Goal: Find specific page/section: Find specific page/section

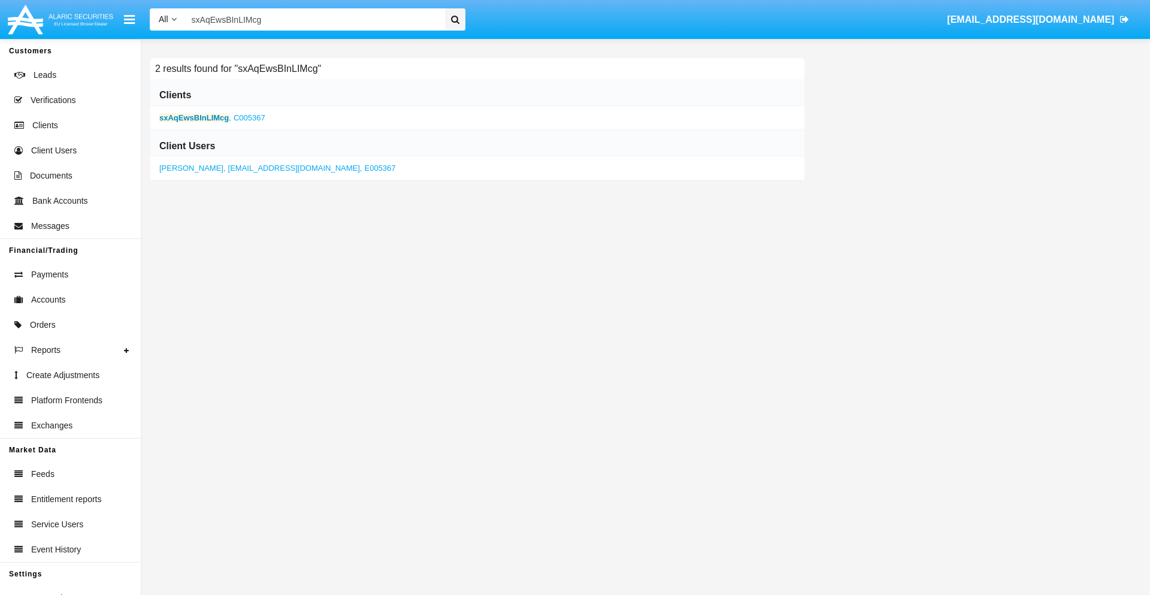
type input "sxAqEwsBInLIMcg"
click at [194, 117] on b "sxAqEwsBInLIMcg" at bounding box center [193, 117] width 69 height 9
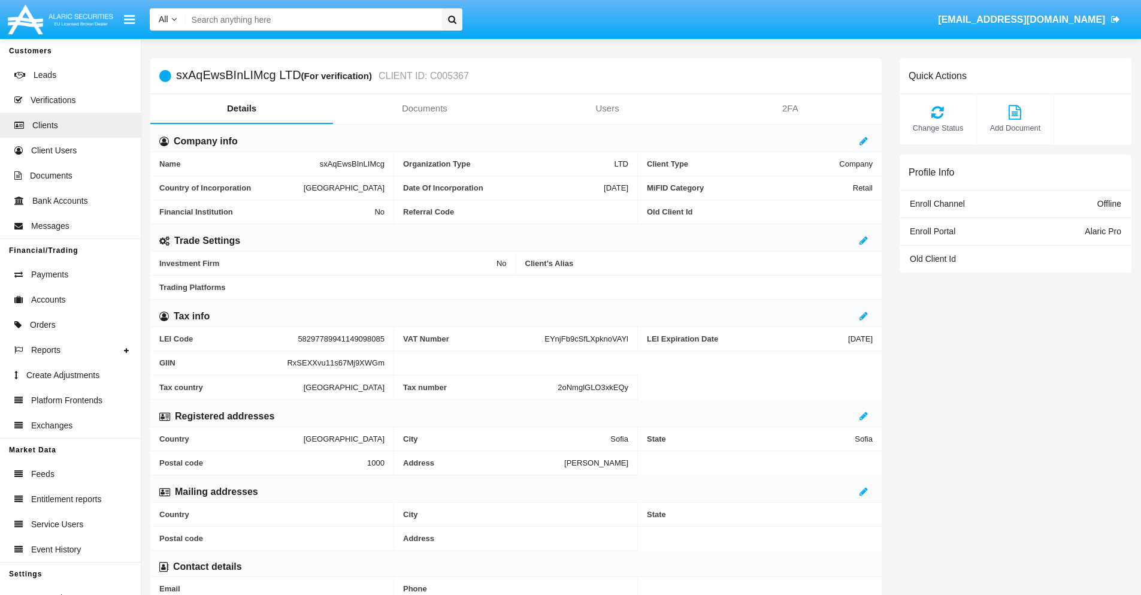
click at [424, 108] on link "Documents" at bounding box center [424, 108] width 183 height 29
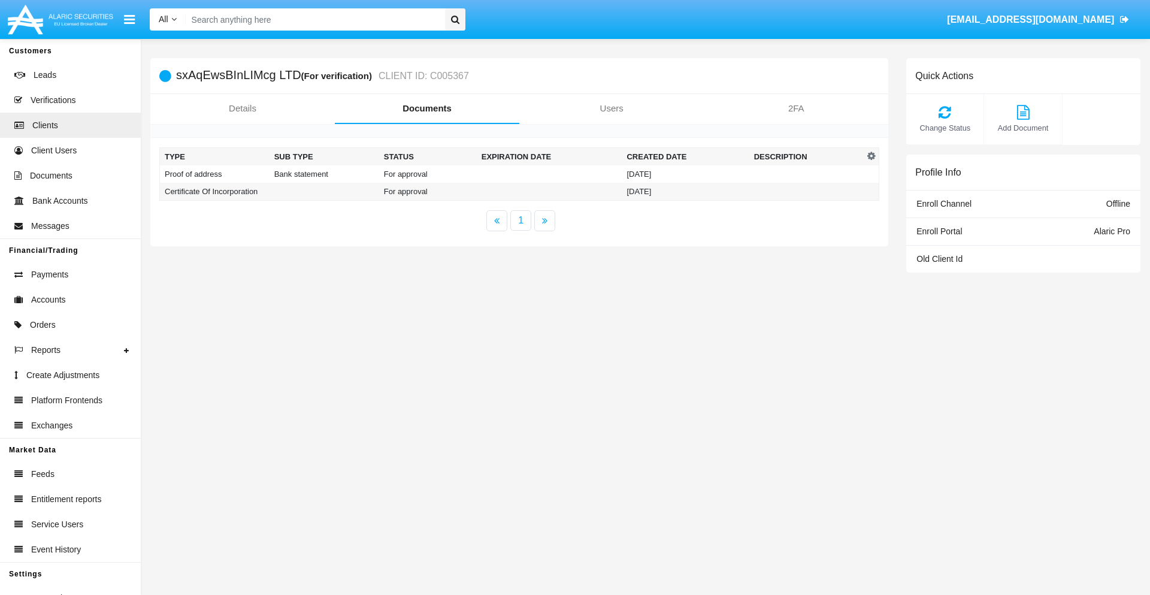
click at [214, 174] on td "Proof of address" at bounding box center [215, 173] width 110 height 17
